Goal: Task Accomplishment & Management: Manage account settings

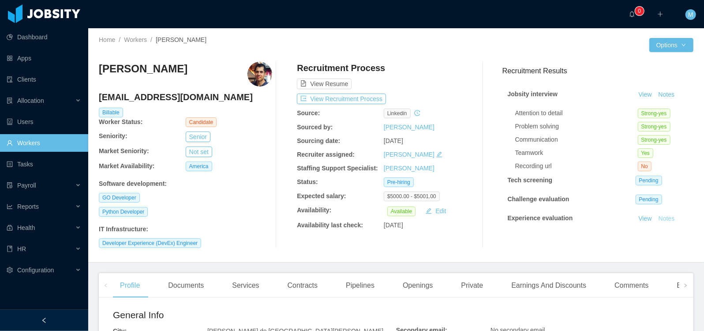
scroll to position [39, 0]
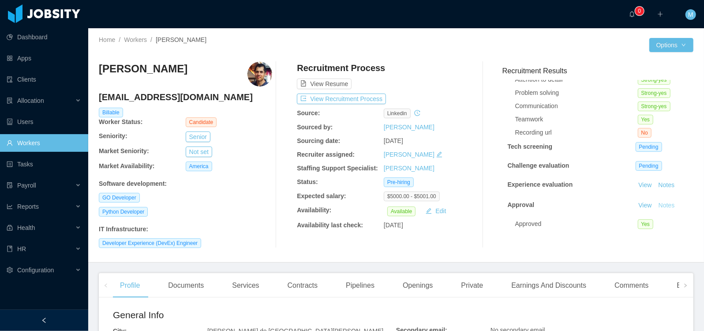
click at [663, 200] on button "Notes" at bounding box center [666, 205] width 23 height 11
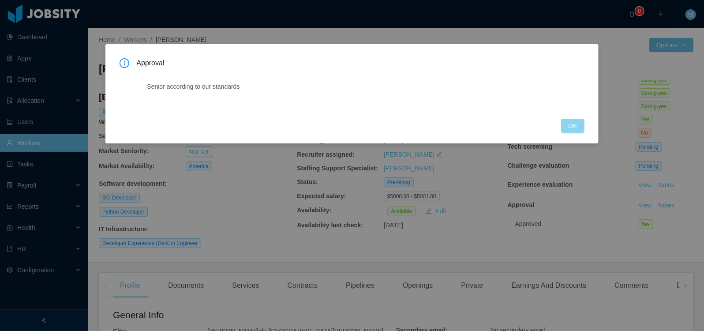
click at [583, 130] on button "OK" at bounding box center [572, 126] width 23 height 14
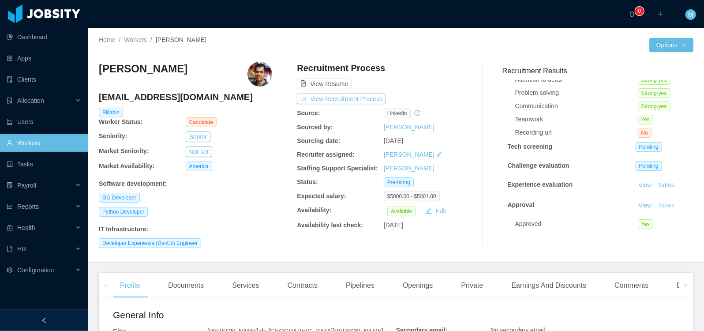
scroll to position [0, 0]
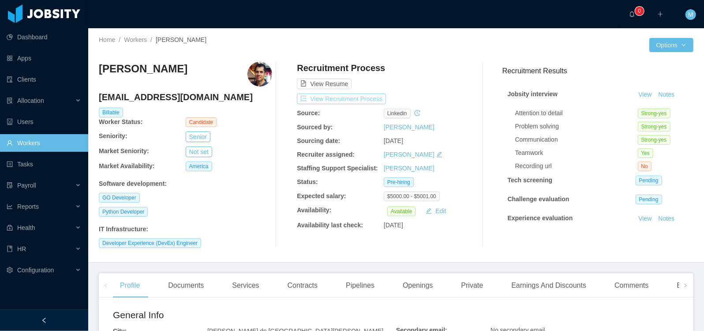
click at [337, 95] on button "View Recruitment Process" at bounding box center [341, 99] width 89 height 11
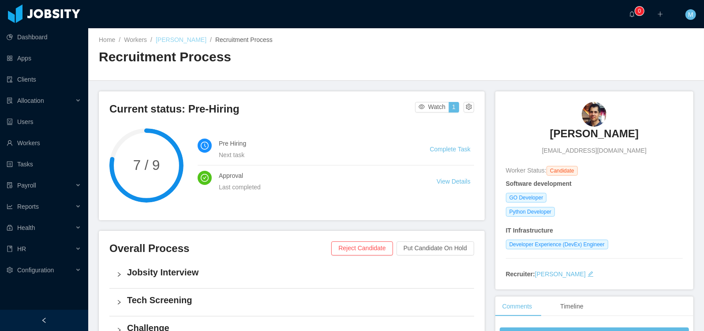
click at [178, 38] on link "[PERSON_NAME]" at bounding box center [181, 39] width 51 height 7
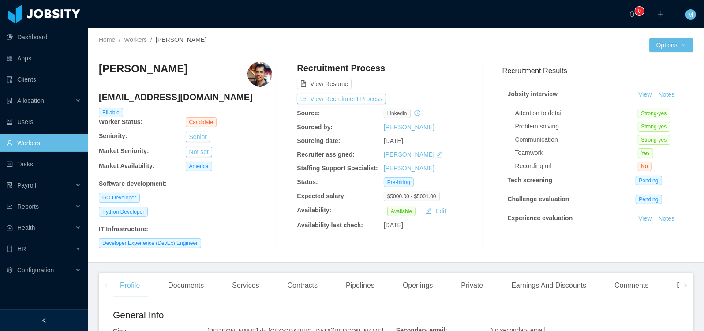
scroll to position [39, 0]
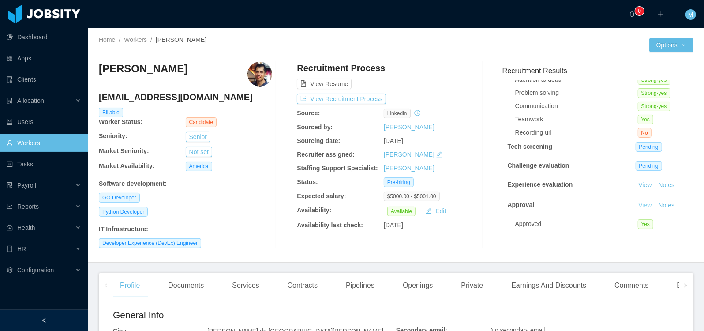
click at [642, 202] on link "View" at bounding box center [645, 205] width 19 height 7
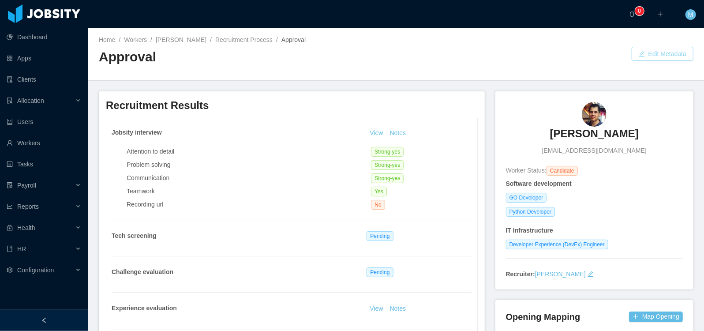
click at [654, 50] on button "Edit Metadata" at bounding box center [663, 54] width 62 height 14
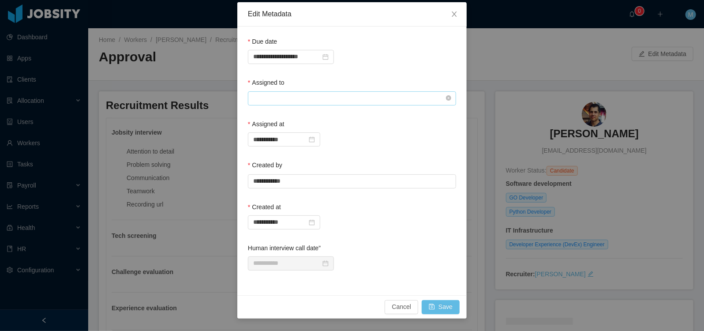
click at [272, 98] on input "text" at bounding box center [352, 98] width 208 height 14
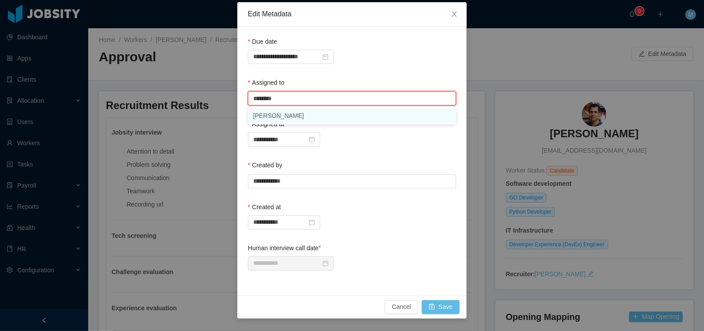
click at [290, 117] on li "[PERSON_NAME]" at bounding box center [352, 116] width 208 height 14
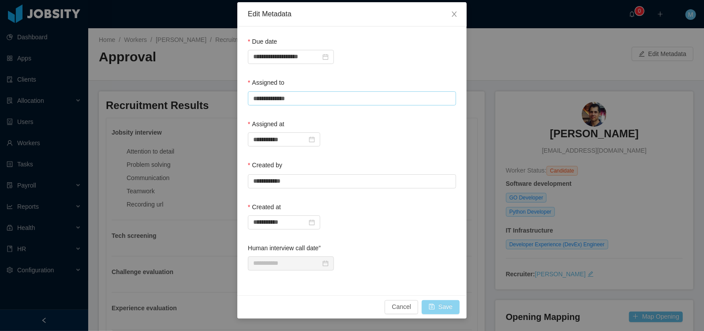
type input "**********"
click at [450, 308] on button "Save" at bounding box center [441, 307] width 38 height 14
